Goal: Task Accomplishment & Management: Manage account settings

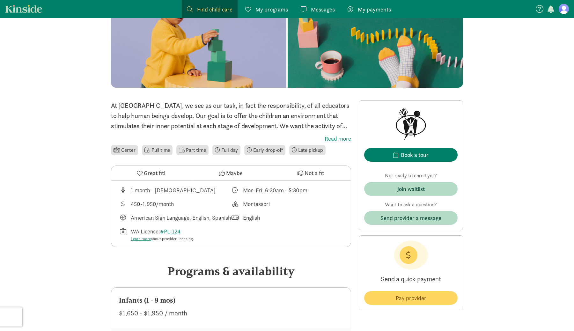
scroll to position [84, 0]
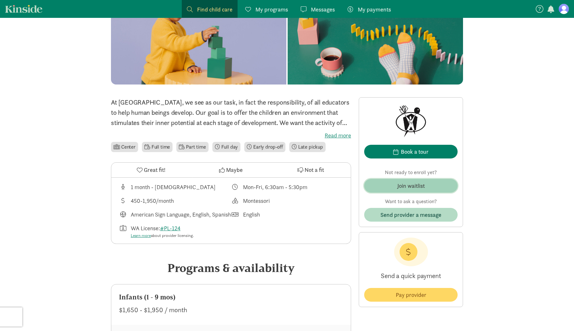
click at [403, 184] on div "Join waitlist" at bounding box center [410, 185] width 27 height 9
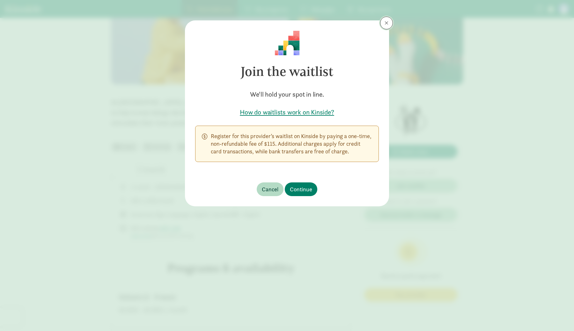
click at [386, 20] on button at bounding box center [386, 23] width 13 height 13
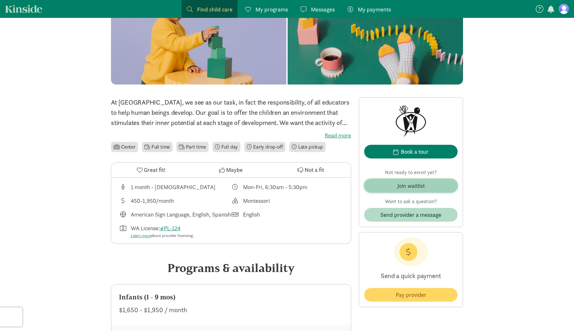
click at [405, 184] on div "Join waitlist" at bounding box center [410, 185] width 27 height 9
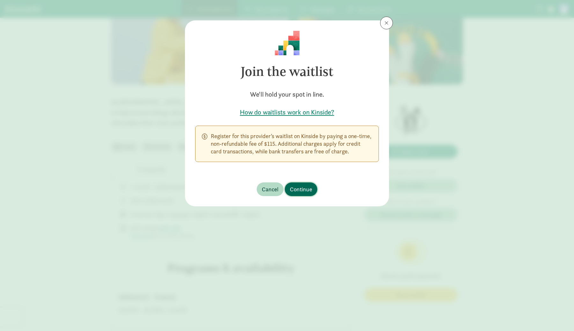
click at [306, 190] on span "Continue" at bounding box center [301, 189] width 22 height 9
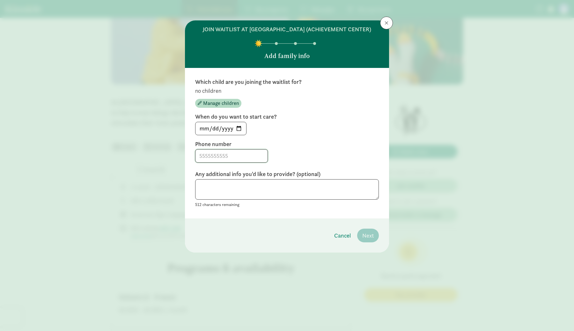
click at [215, 162] on input at bounding box center [231, 155] width 72 height 13
click at [387, 20] on button at bounding box center [386, 23] width 13 height 13
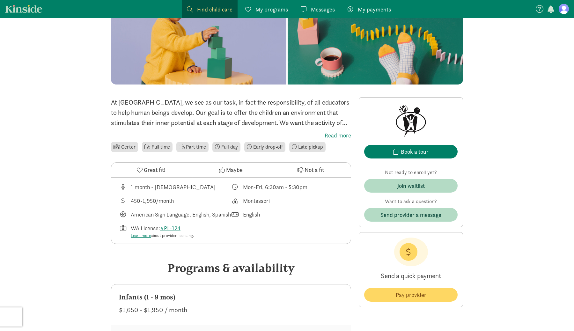
click at [564, 9] on figure at bounding box center [563, 9] width 10 height 10
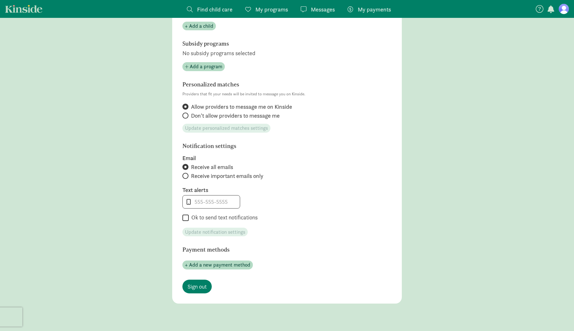
scroll to position [215, 0]
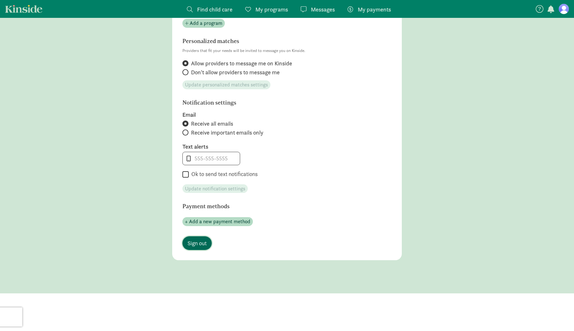
click at [195, 246] on span "Sign out" at bounding box center [196, 243] width 19 height 9
